Goal: Obtain resource: Download file/media

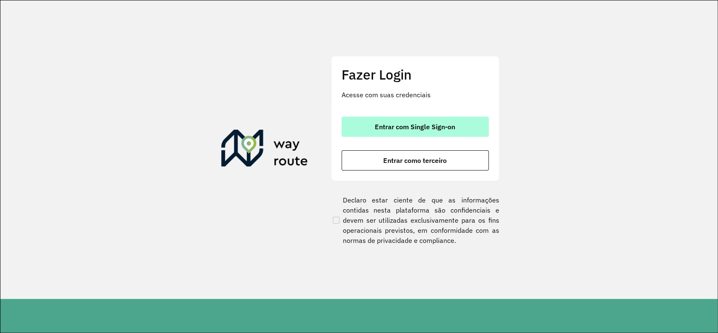
click at [427, 128] on span "Entrar com Single Sign-on" at bounding box center [415, 126] width 80 height 7
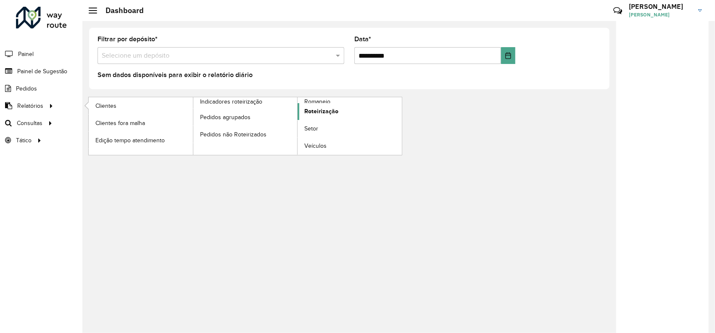
drag, startPoint x: 322, startPoint y: 109, endPoint x: 353, endPoint y: 103, distance: 31.4
click at [322, 109] on span "Roteirização" at bounding box center [321, 111] width 34 height 9
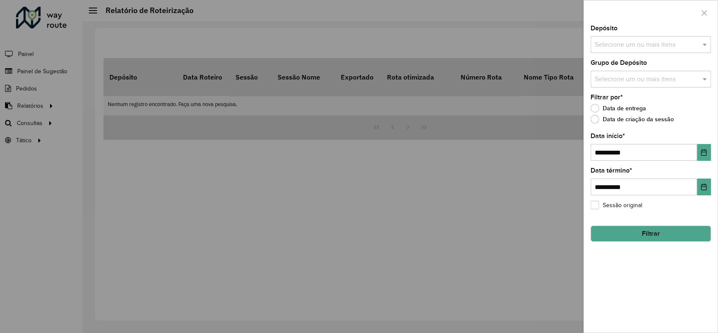
click at [662, 44] on input "text" at bounding box center [646, 45] width 108 height 10
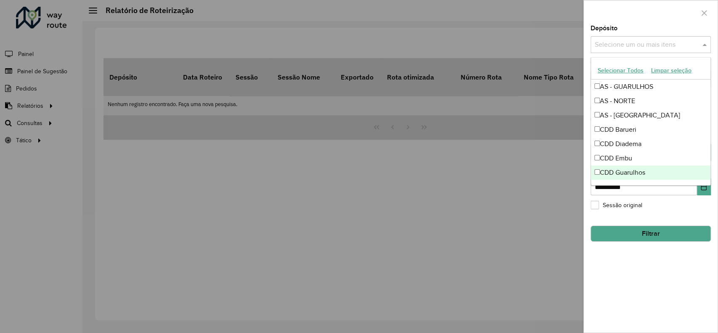
click at [645, 170] on div "CDD Guarulhos" at bounding box center [650, 172] width 119 height 14
click at [681, 216] on div "**********" at bounding box center [650, 178] width 134 height 307
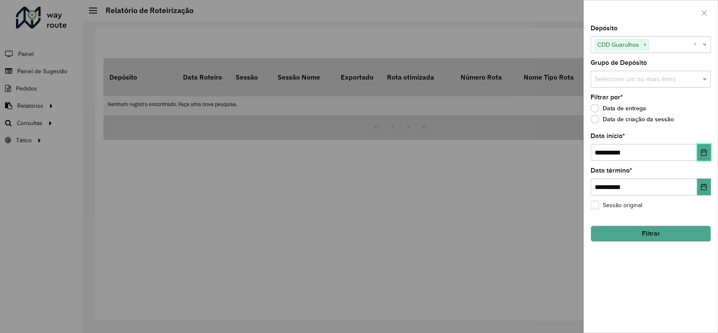
click at [702, 152] on icon "Choose Date" at bounding box center [703, 152] width 5 height 7
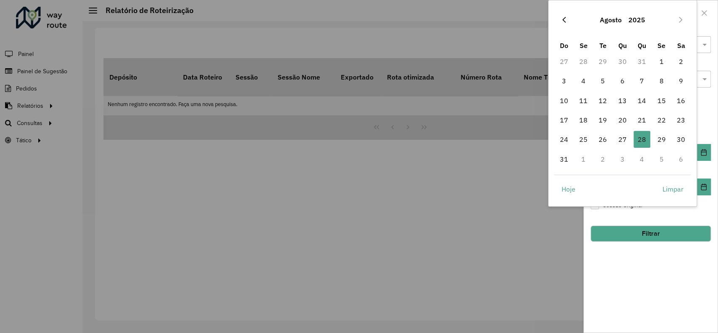
click at [563, 15] on button "Previous Month" at bounding box center [563, 19] width 13 height 13
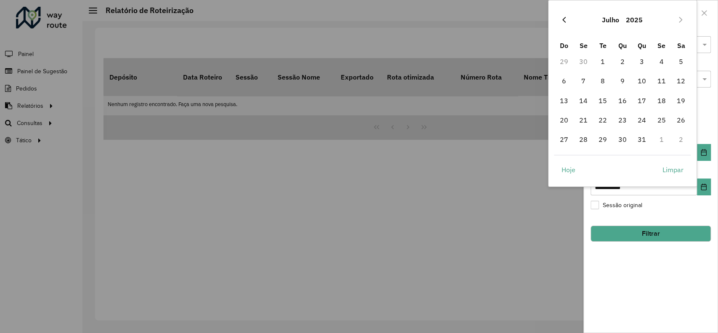
click at [563, 15] on button "Previous Month" at bounding box center [563, 19] width 13 height 13
click at [563, 62] on span "1" at bounding box center [563, 61] width 17 height 17
type input "**********"
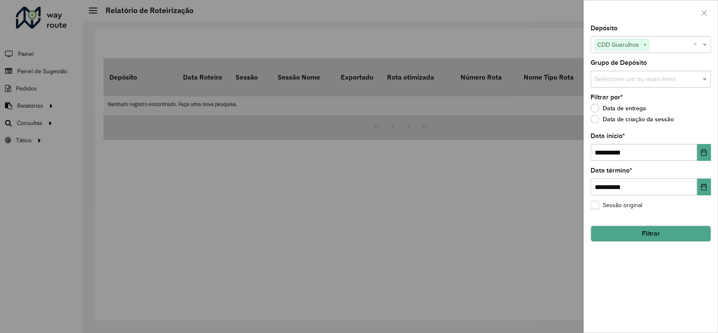
click at [671, 232] on button "Filtrar" at bounding box center [650, 233] width 120 height 16
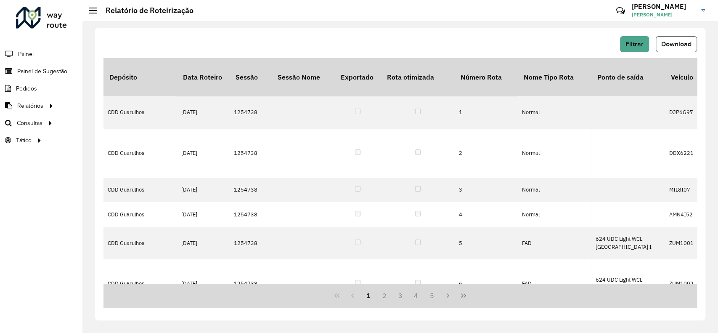
click at [674, 49] on button "Download" at bounding box center [675, 44] width 41 height 16
